Goal: Navigation & Orientation: Find specific page/section

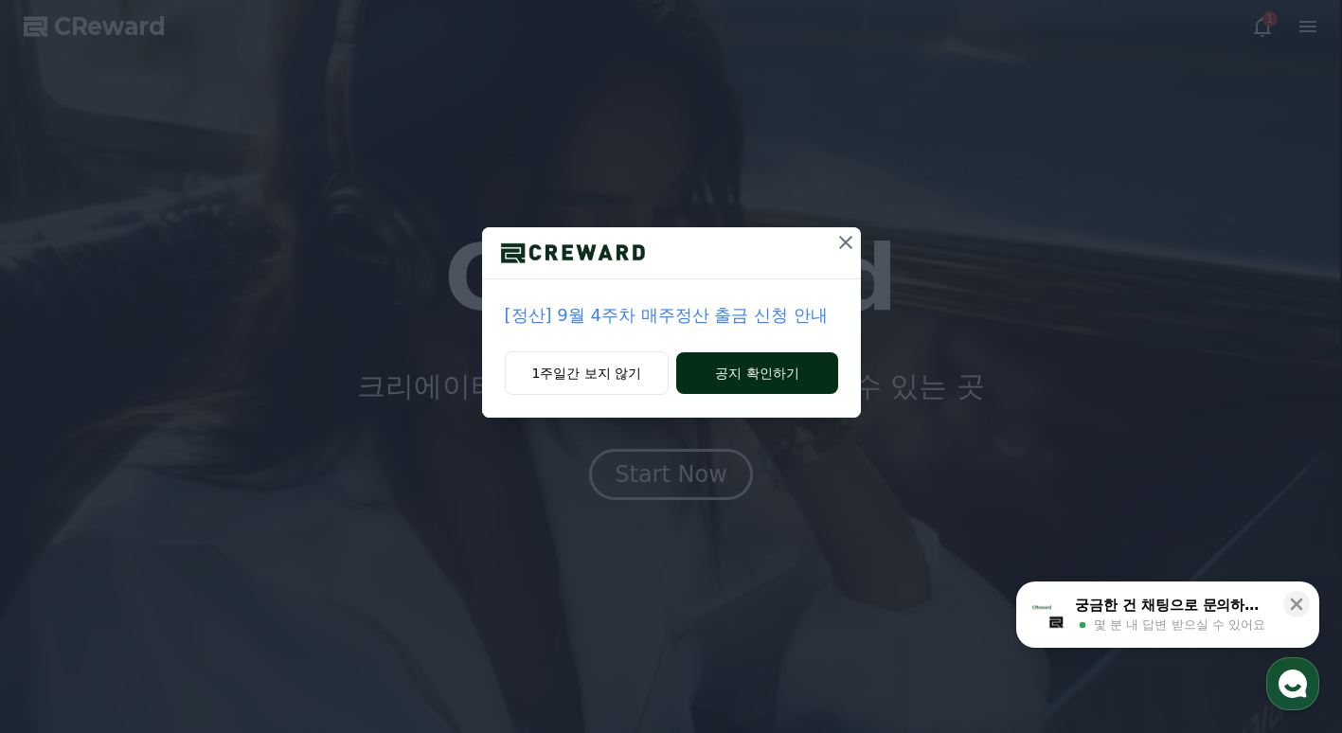
click at [717, 361] on button "공지 확인하기" at bounding box center [756, 373] width 161 height 42
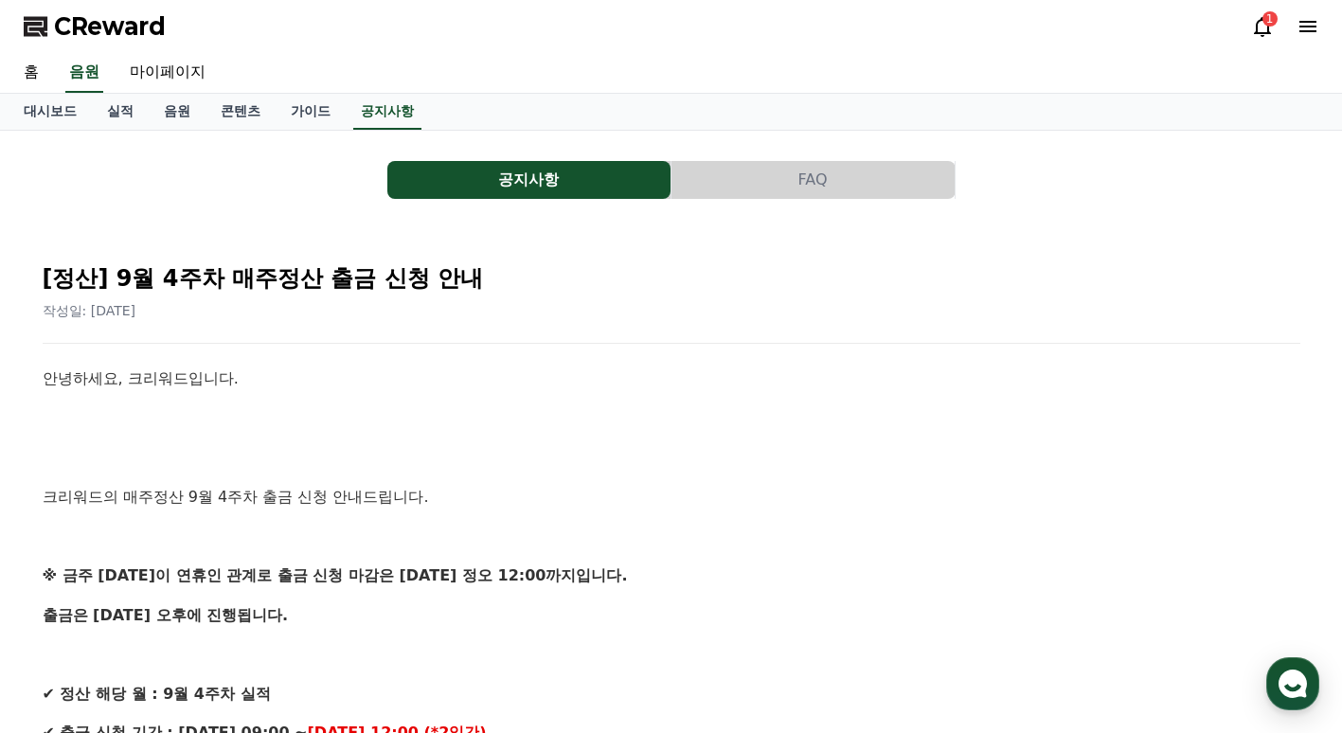
click at [80, 23] on span "CReward" at bounding box center [110, 26] width 112 height 30
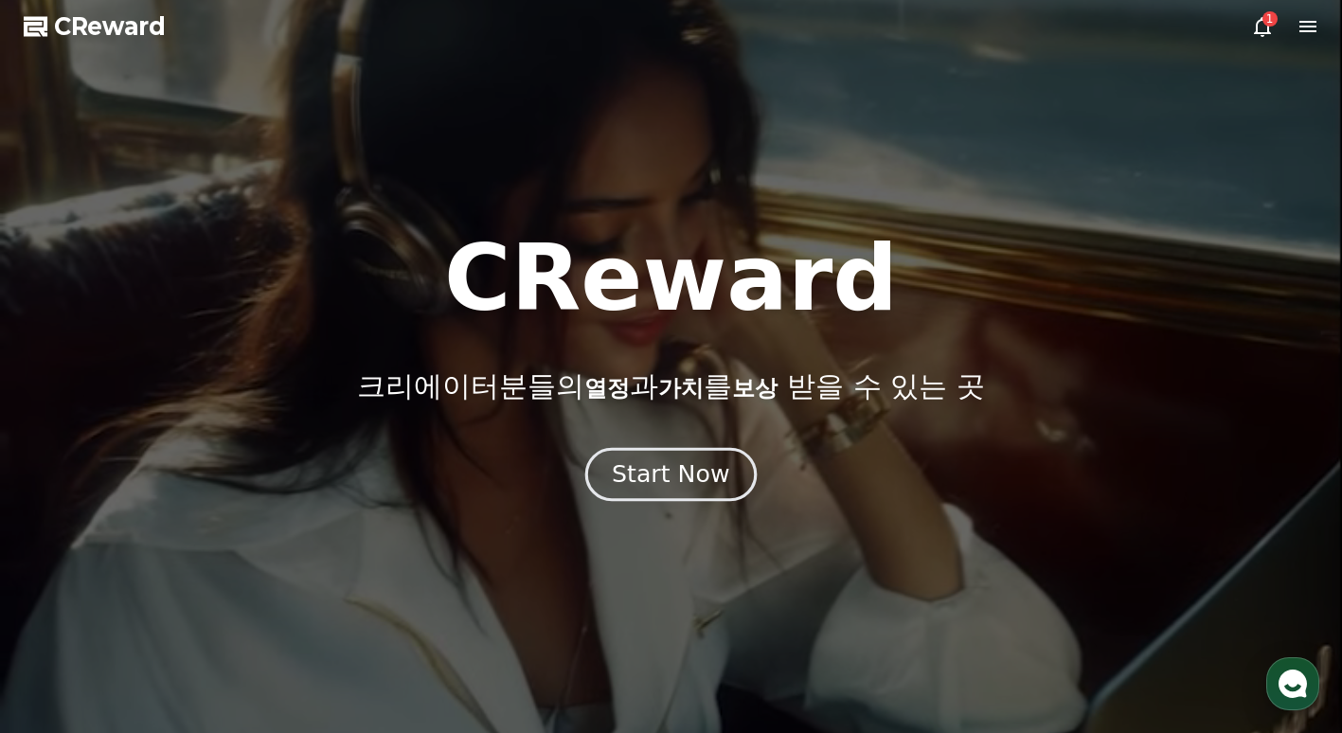
click at [681, 472] on div "Start Now" at bounding box center [670, 474] width 117 height 32
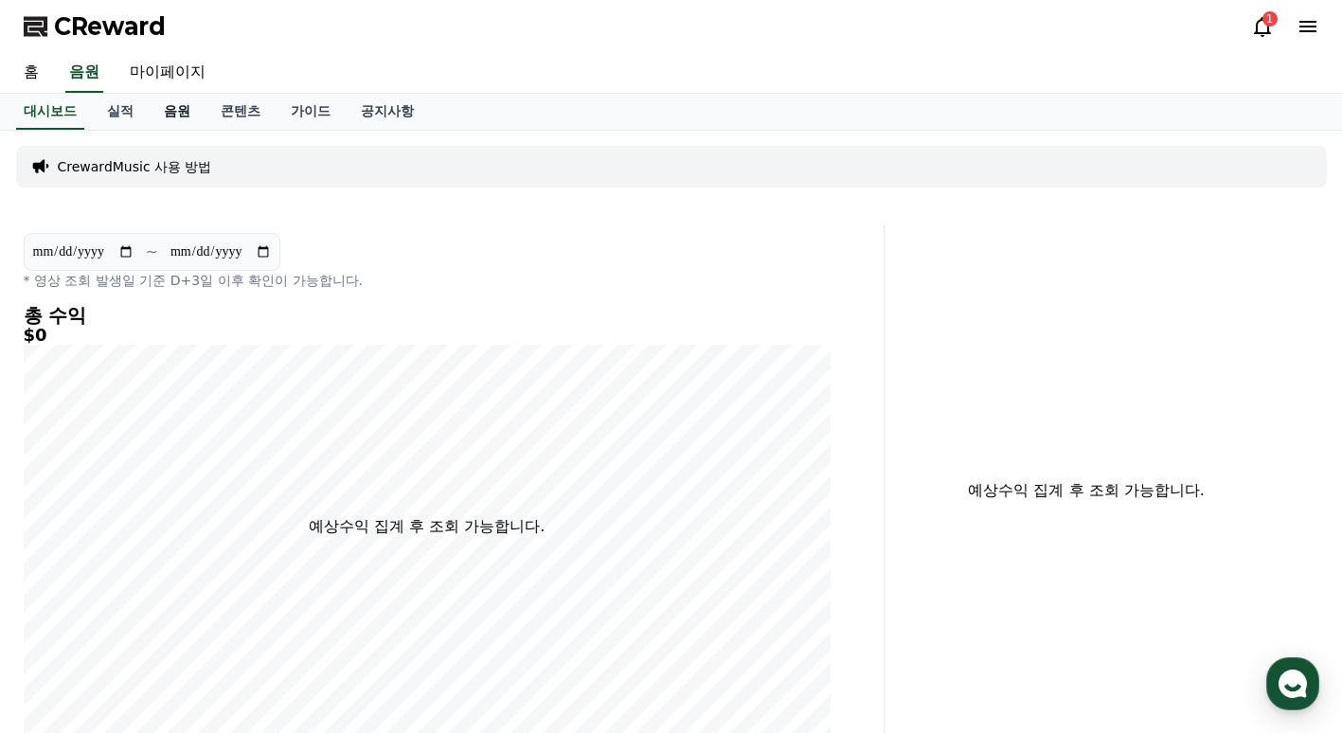
click at [161, 119] on link "음원" at bounding box center [177, 112] width 57 height 36
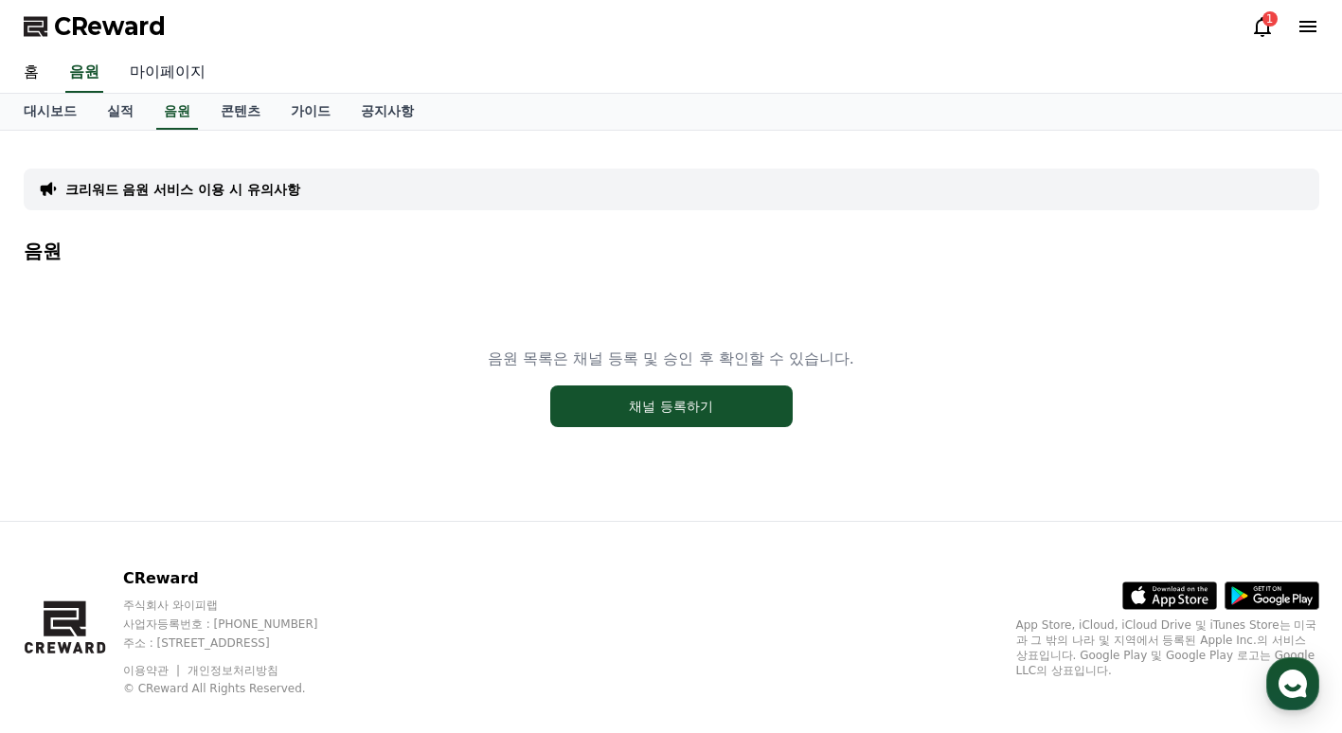
click at [170, 73] on link "마이페이지" at bounding box center [168, 73] width 106 height 40
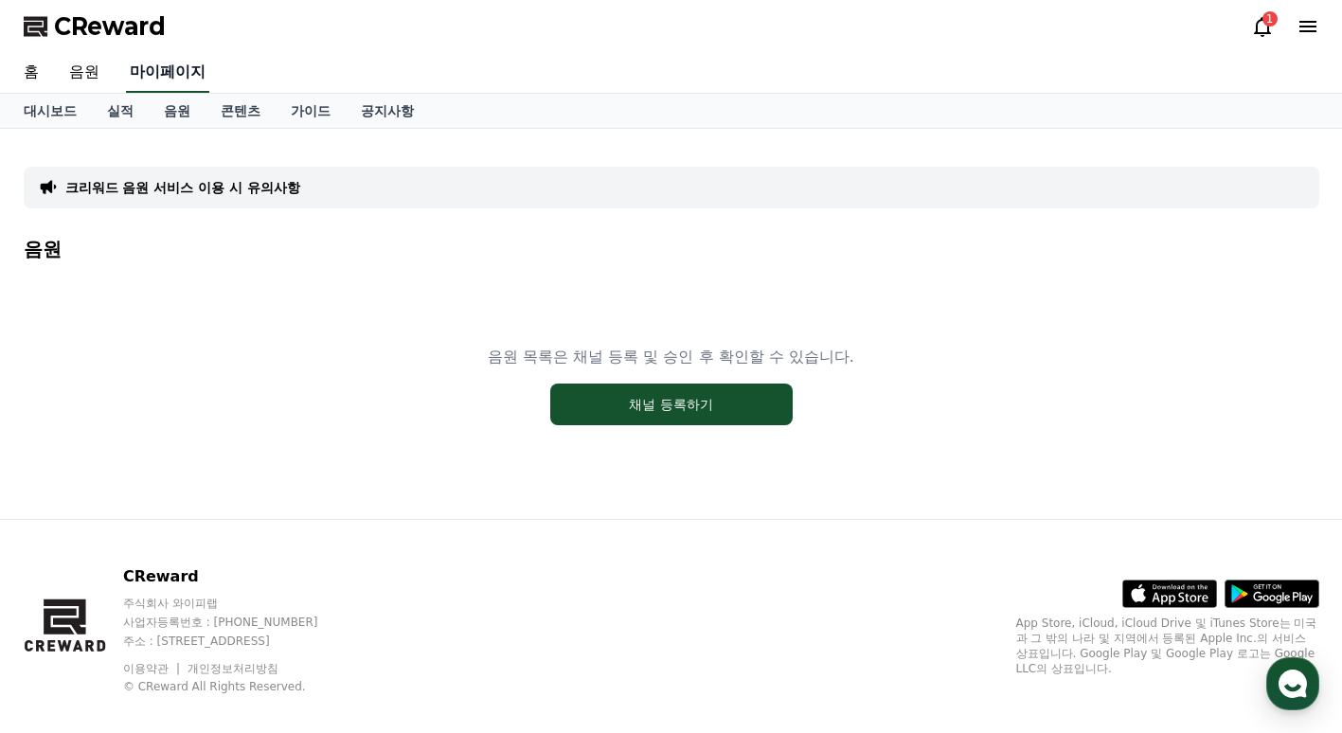
select select "**********"
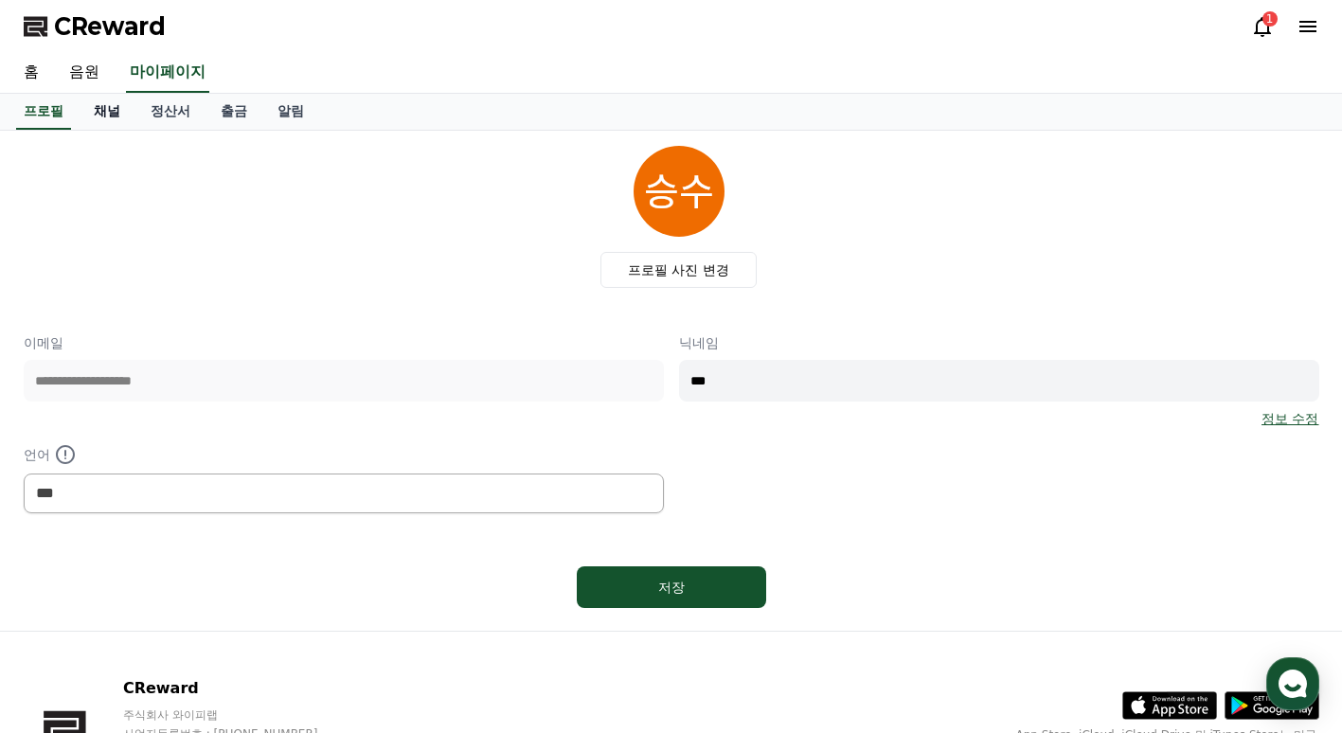
click at [117, 118] on link "채널" at bounding box center [107, 112] width 57 height 36
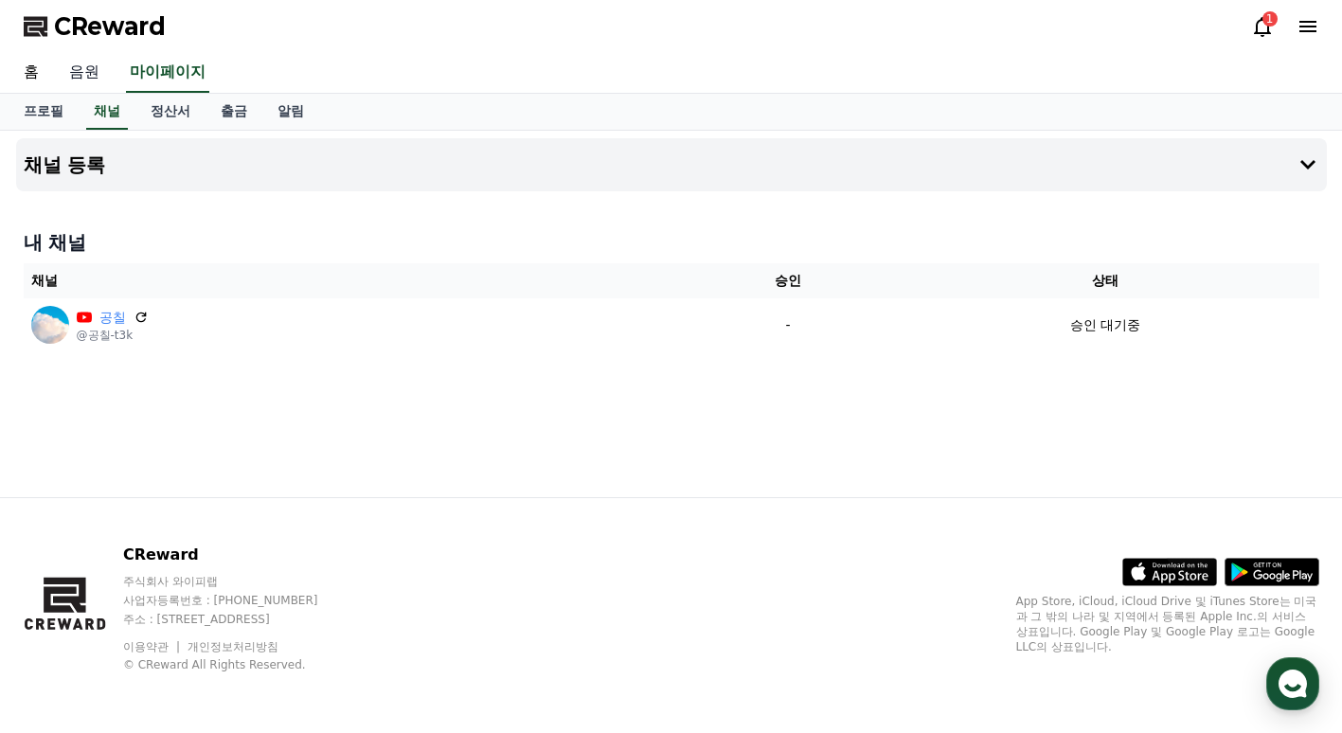
click at [94, 68] on link "음원" at bounding box center [84, 73] width 61 height 40
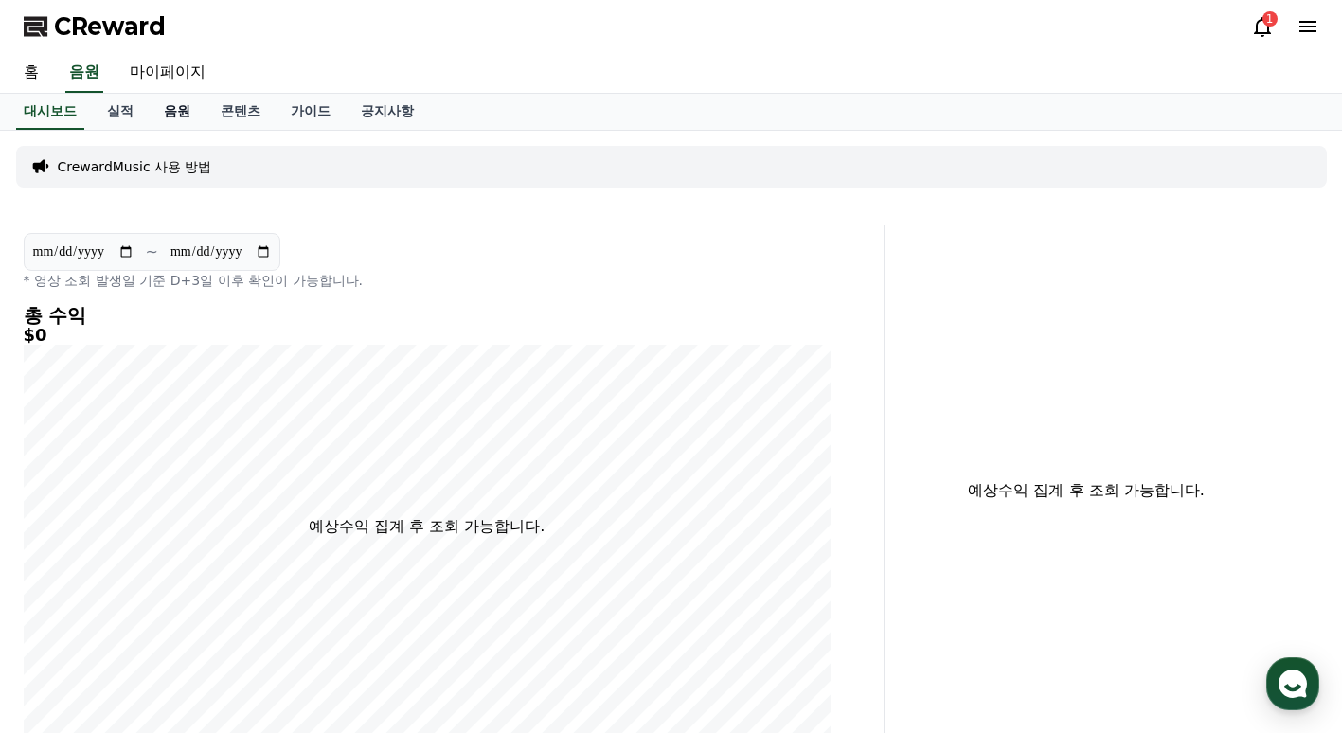
click at [172, 127] on link "음원" at bounding box center [177, 112] width 57 height 36
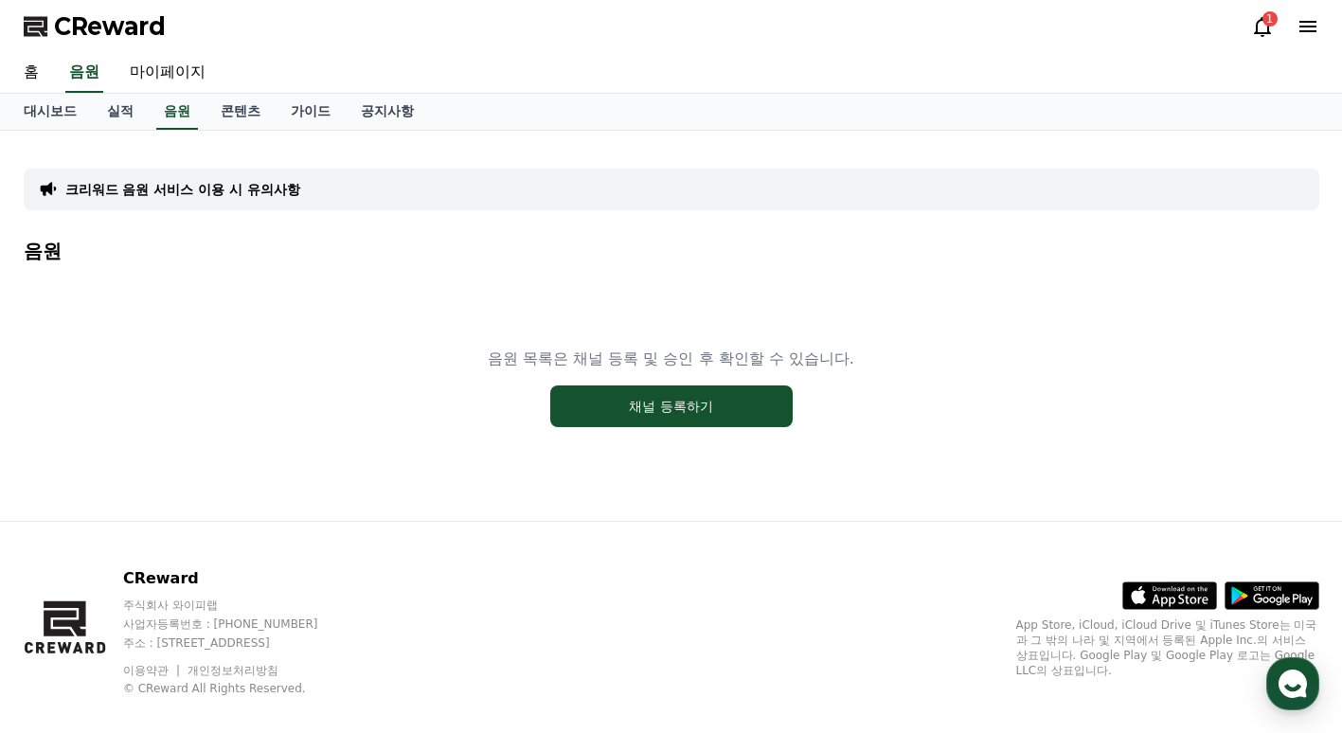
click at [202, 187] on p "크리워드 음원 서비스 이용 시 유의사항" at bounding box center [182, 189] width 235 height 19
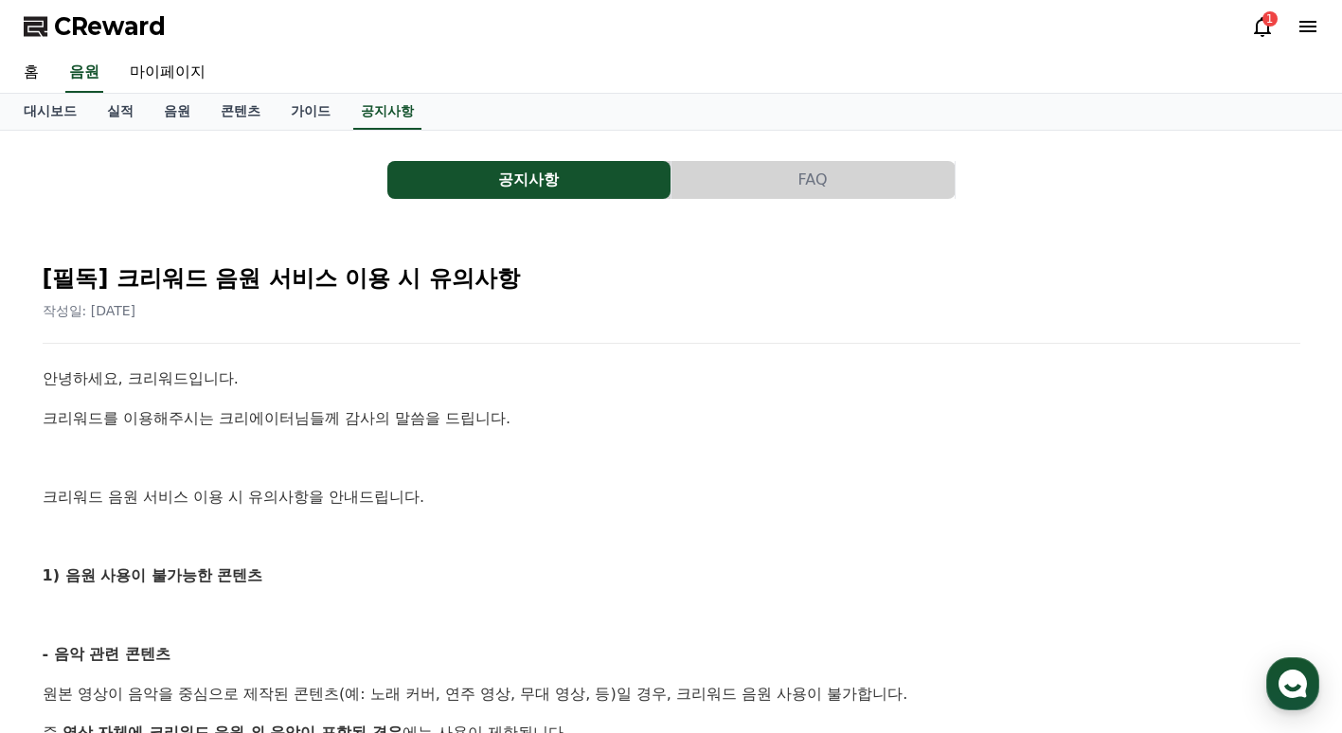
click at [1320, 32] on div "CReward 1" at bounding box center [672, 26] width 1326 height 53
click at [1302, 28] on icon at bounding box center [1307, 26] width 23 height 23
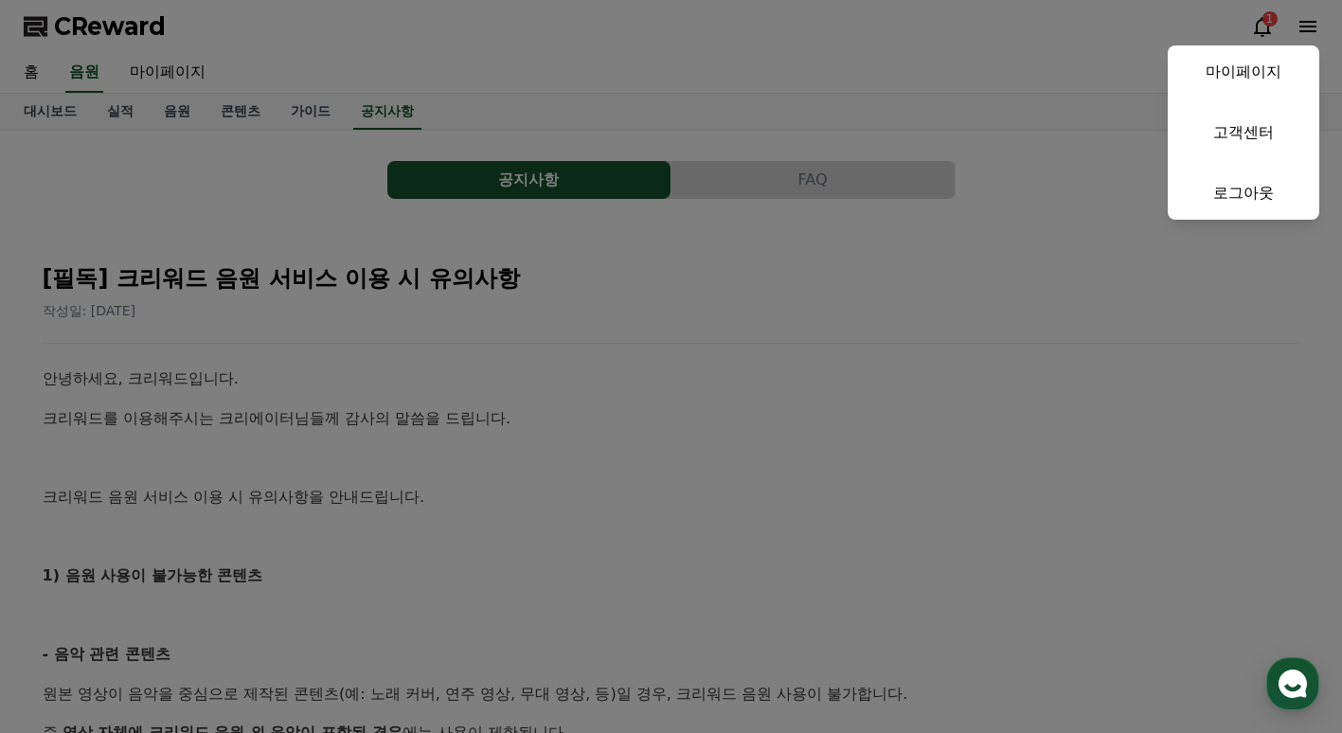
click at [1032, 153] on button "close" at bounding box center [671, 366] width 1342 height 733
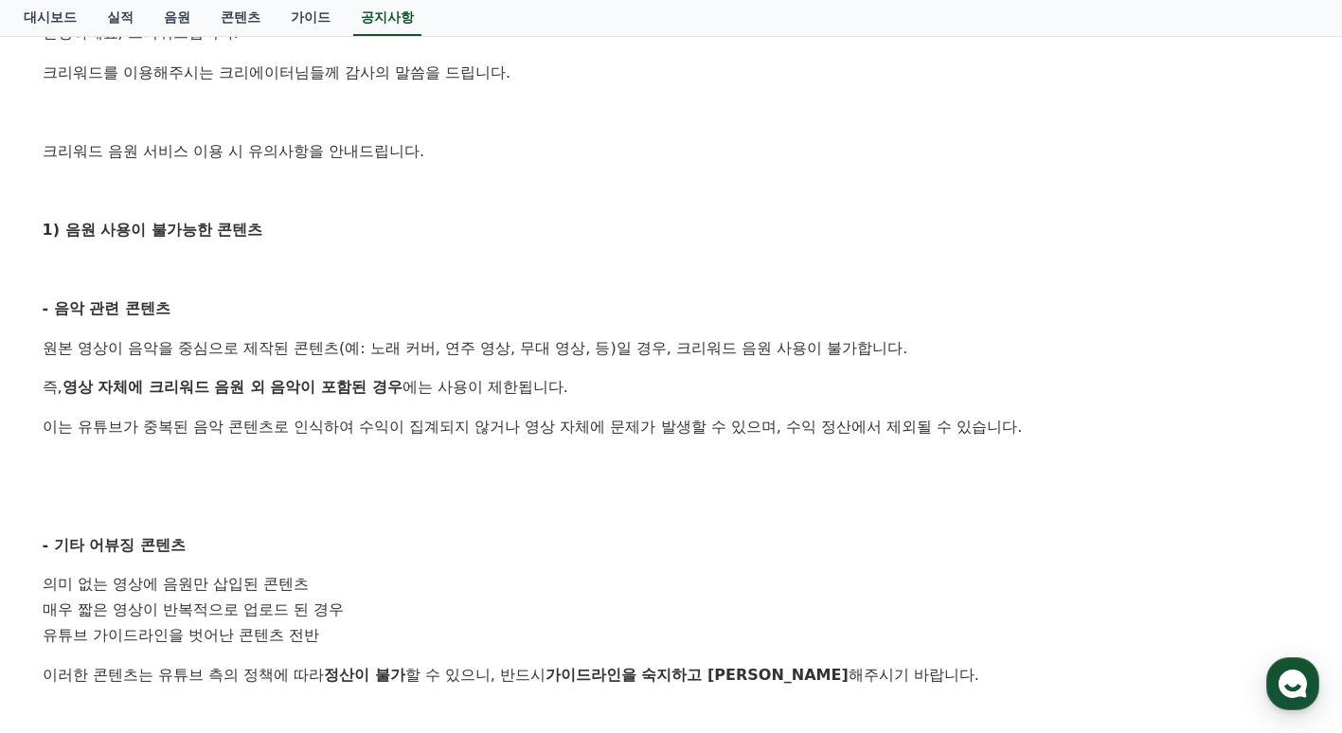
scroll to position [347, 0]
